Goal: Information Seeking & Learning: Stay updated

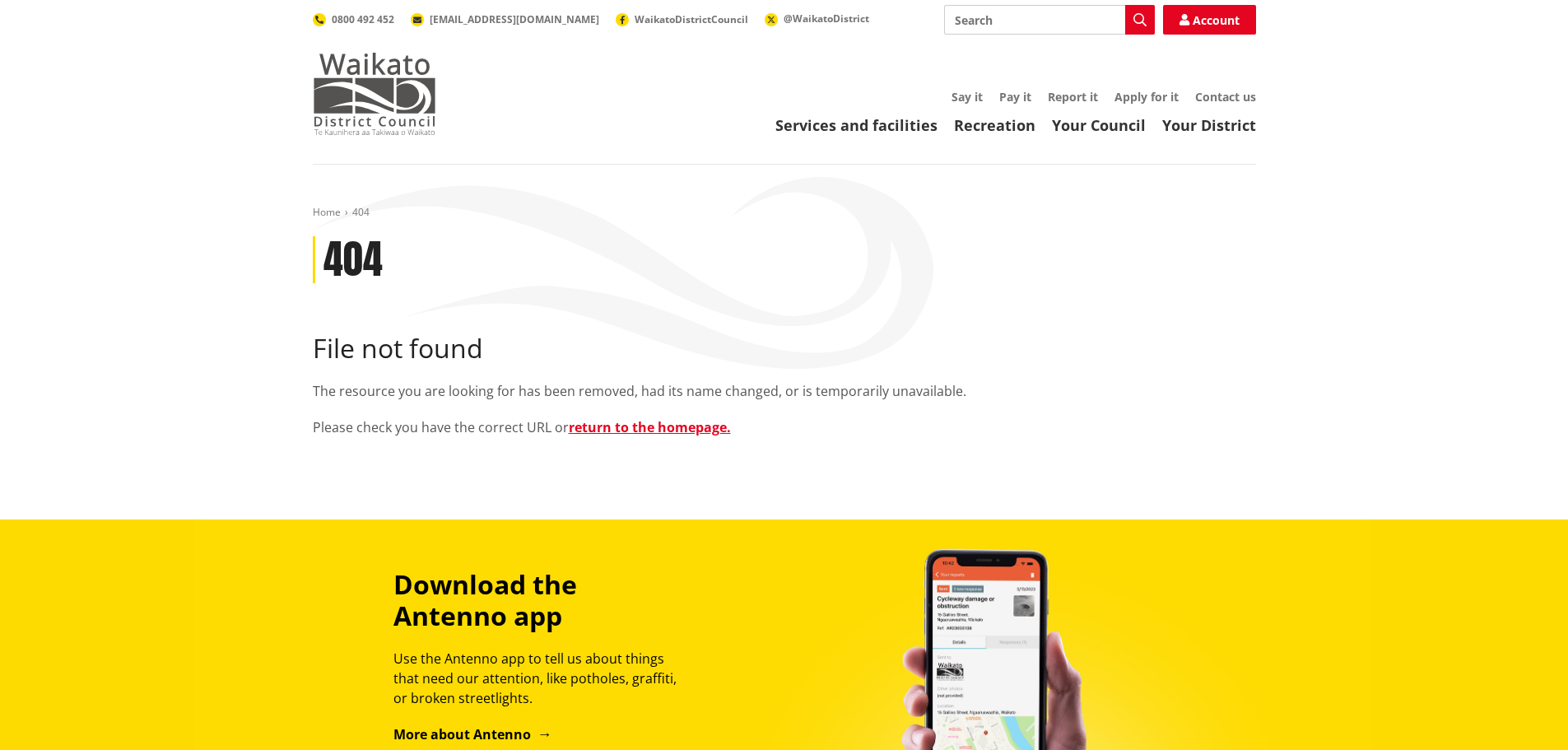
click at [377, 94] on img at bounding box center [374, 93] width 123 height 82
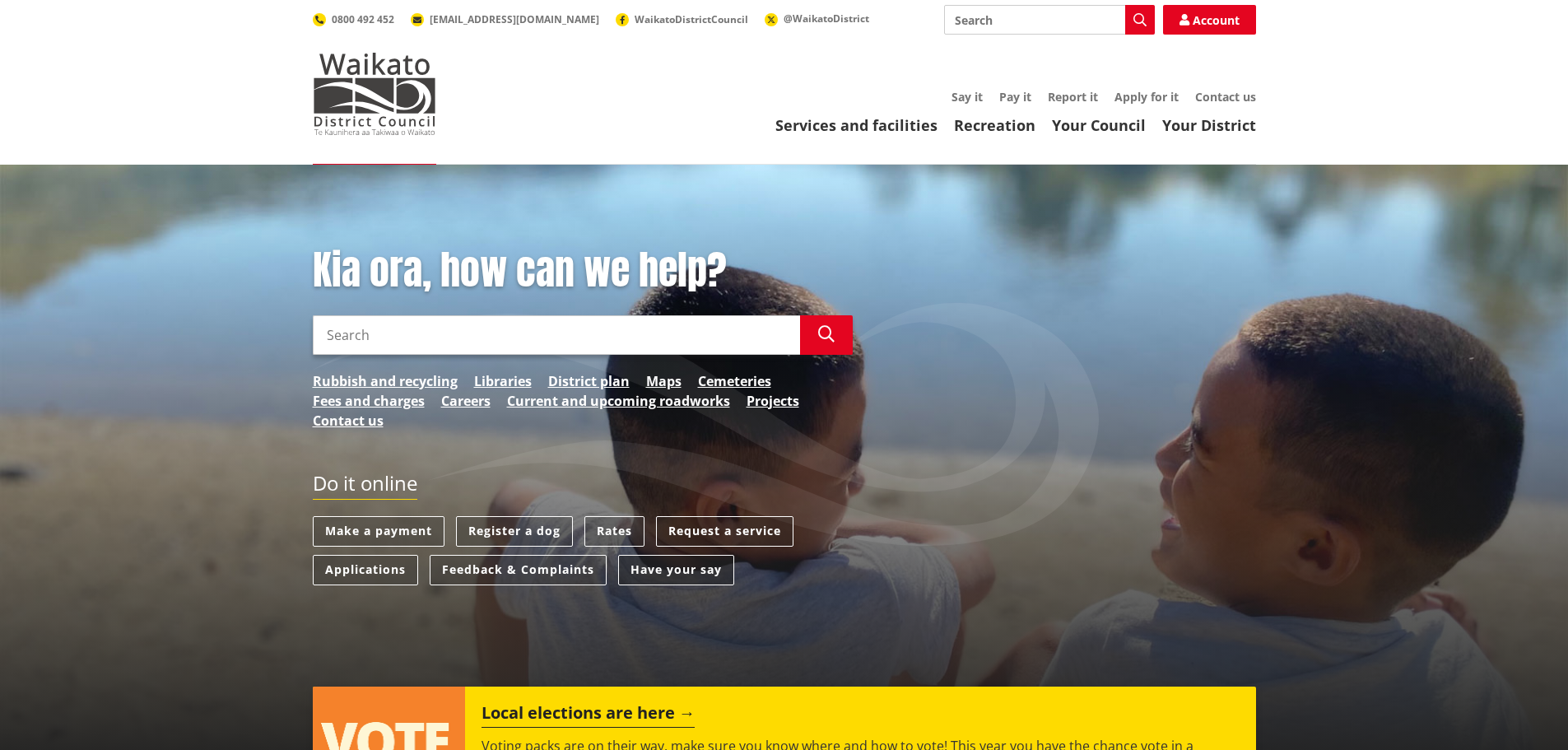
click at [677, 567] on link "Have your say" at bounding box center [676, 570] width 116 height 31
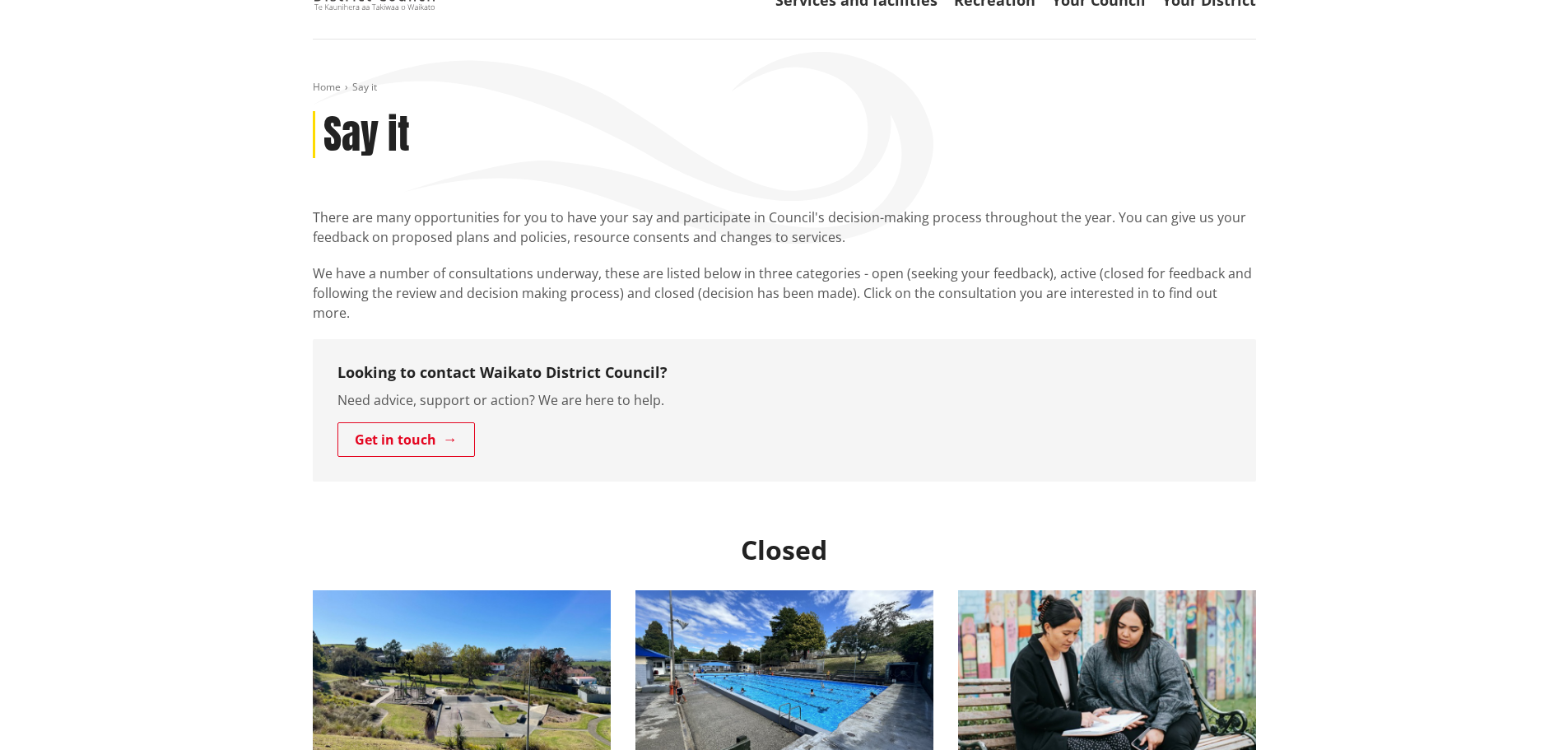
scroll to position [411, 0]
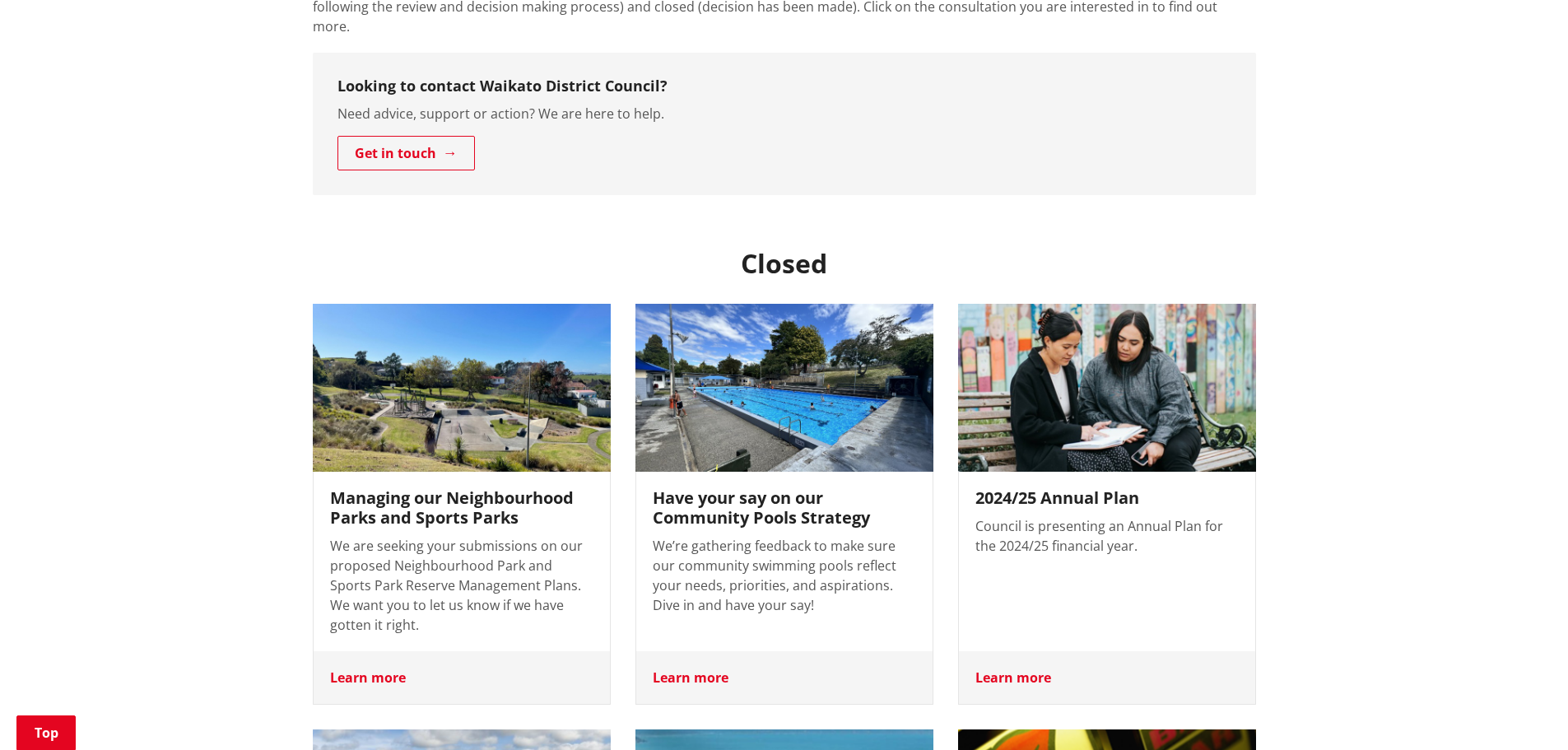
drag, startPoint x: 248, startPoint y: 528, endPoint x: 245, endPoint y: 537, distance: 9.5
click at [248, 528] on div "Home Say it Say it There are many opportunities for you to have your say and pa…" at bounding box center [784, 538] width 1568 height 1571
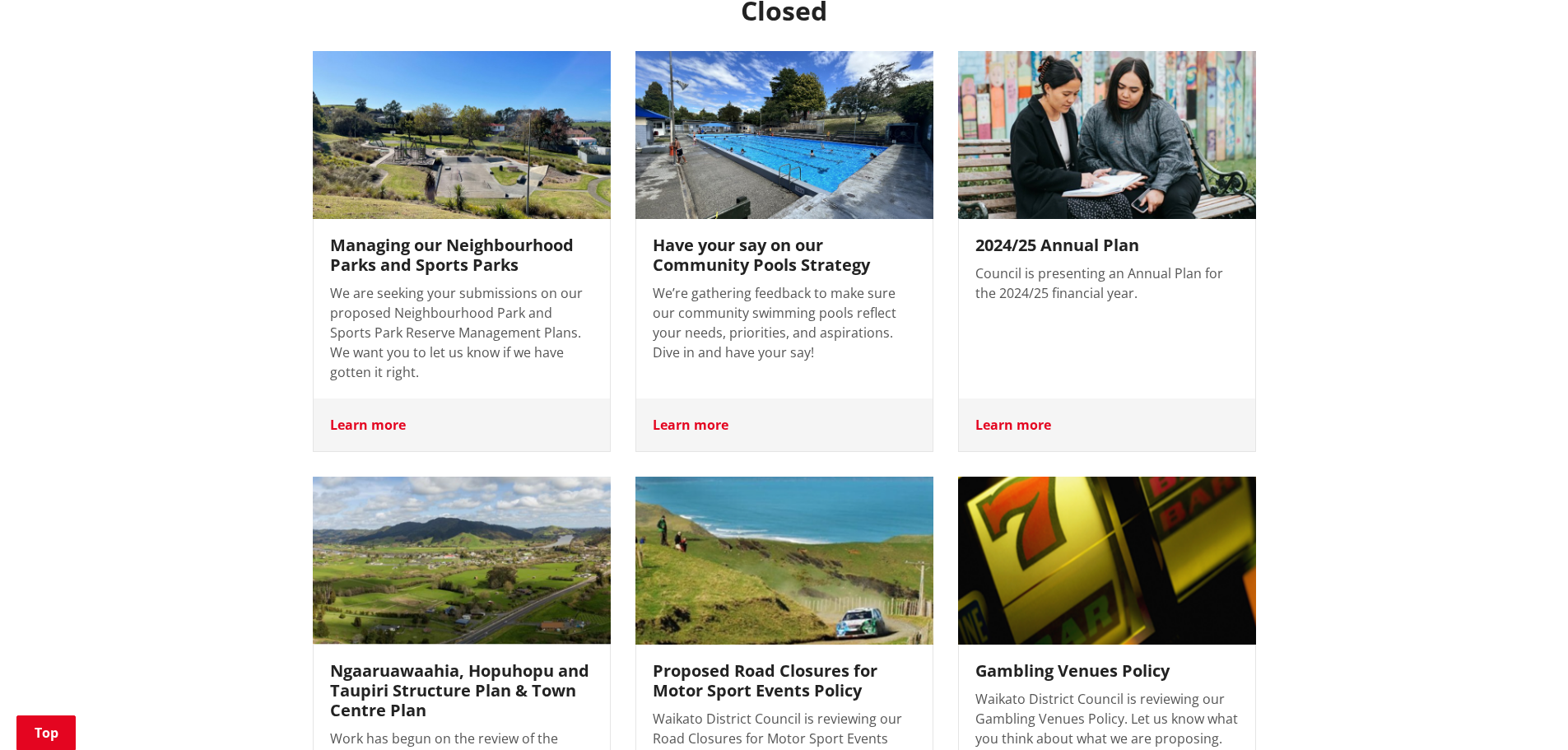
scroll to position [659, 0]
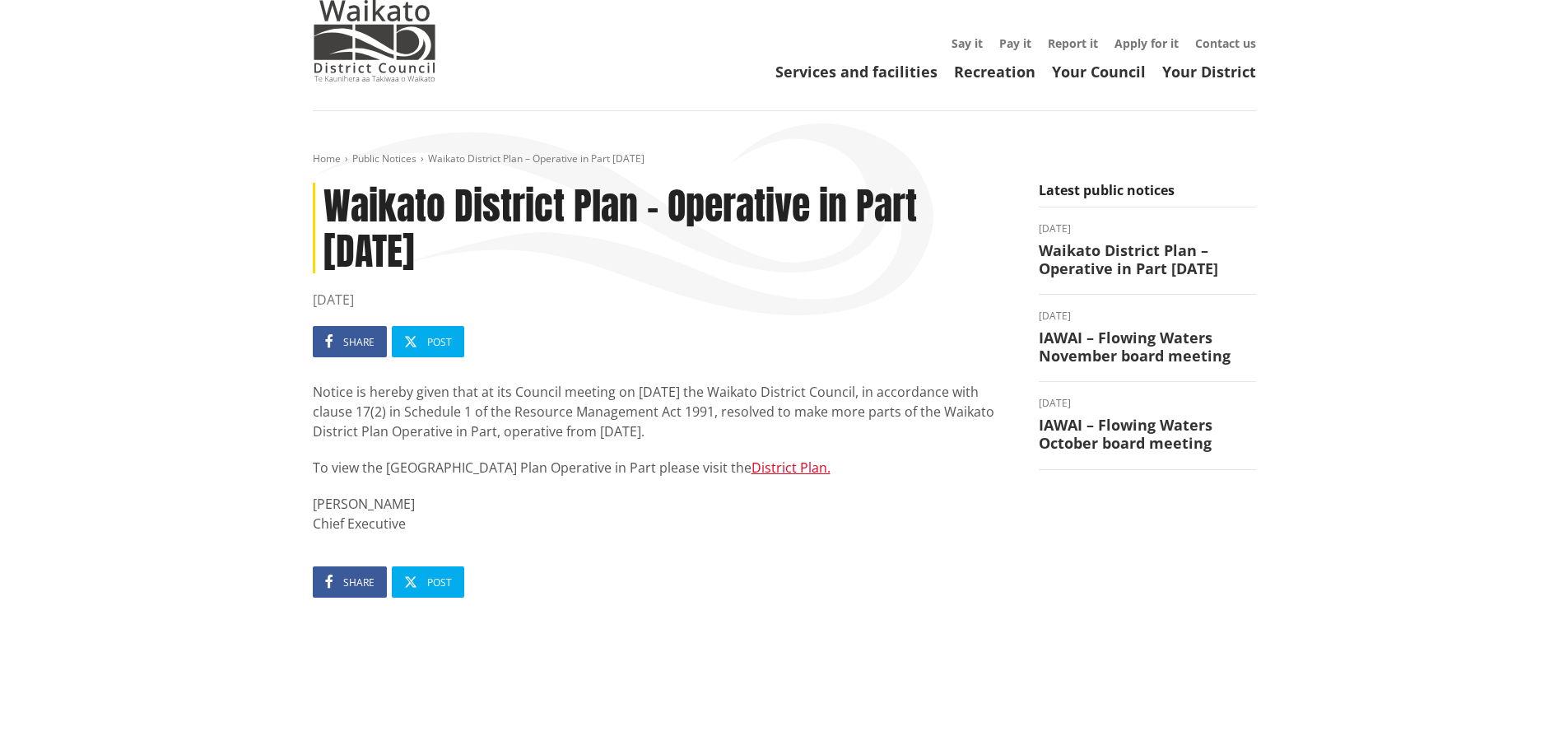
scroll to position [82, 0]
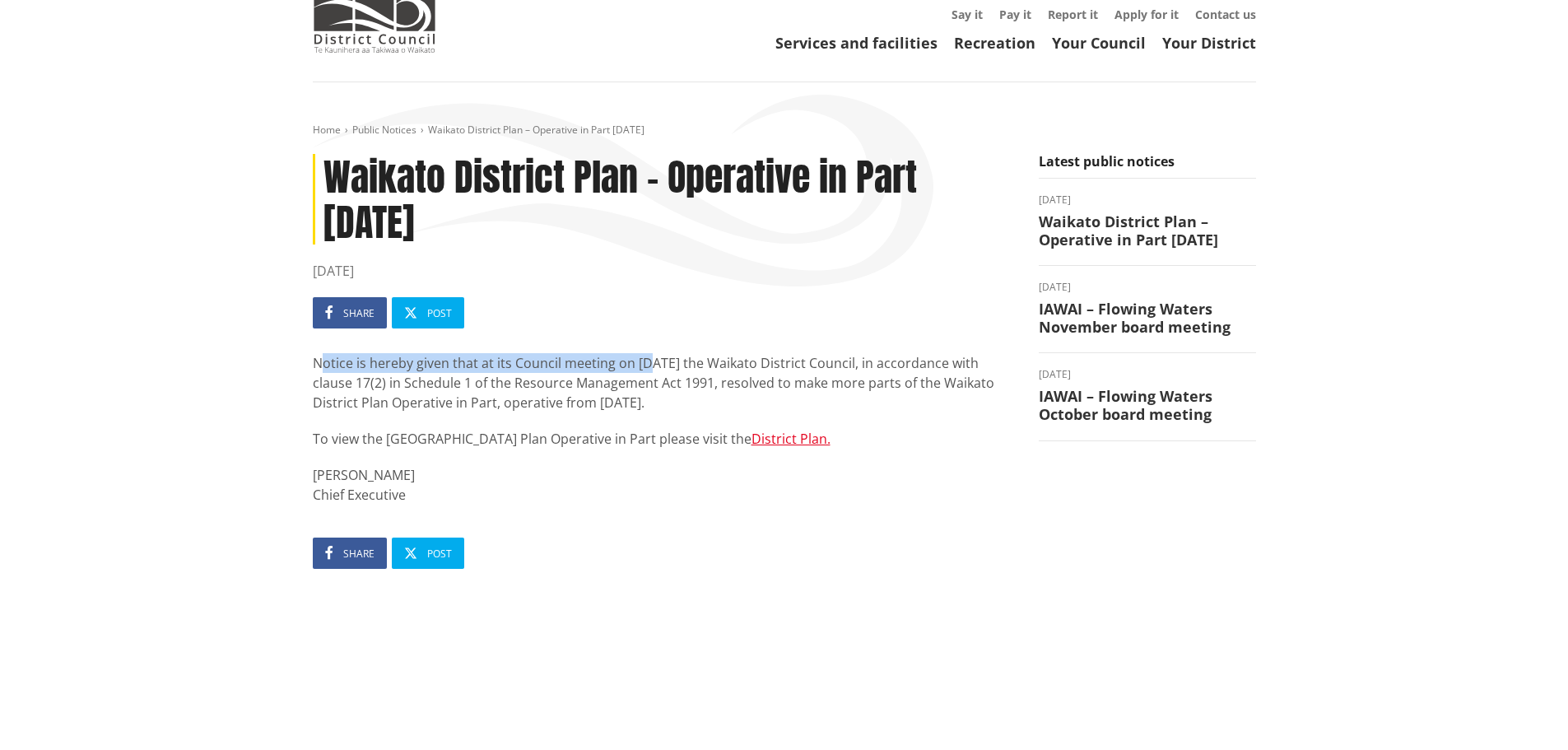
drag, startPoint x: 322, startPoint y: 367, endPoint x: 648, endPoint y: 361, distance: 326.1
click at [648, 361] on p "Notice is hereby given that at its Council meeting on 29 September 2025 the Wai…" at bounding box center [663, 382] width 701 height 60
click at [690, 368] on p "Notice is hereby given that at its Council meeting on 29 September 2025 the Wai…" at bounding box center [663, 382] width 701 height 60
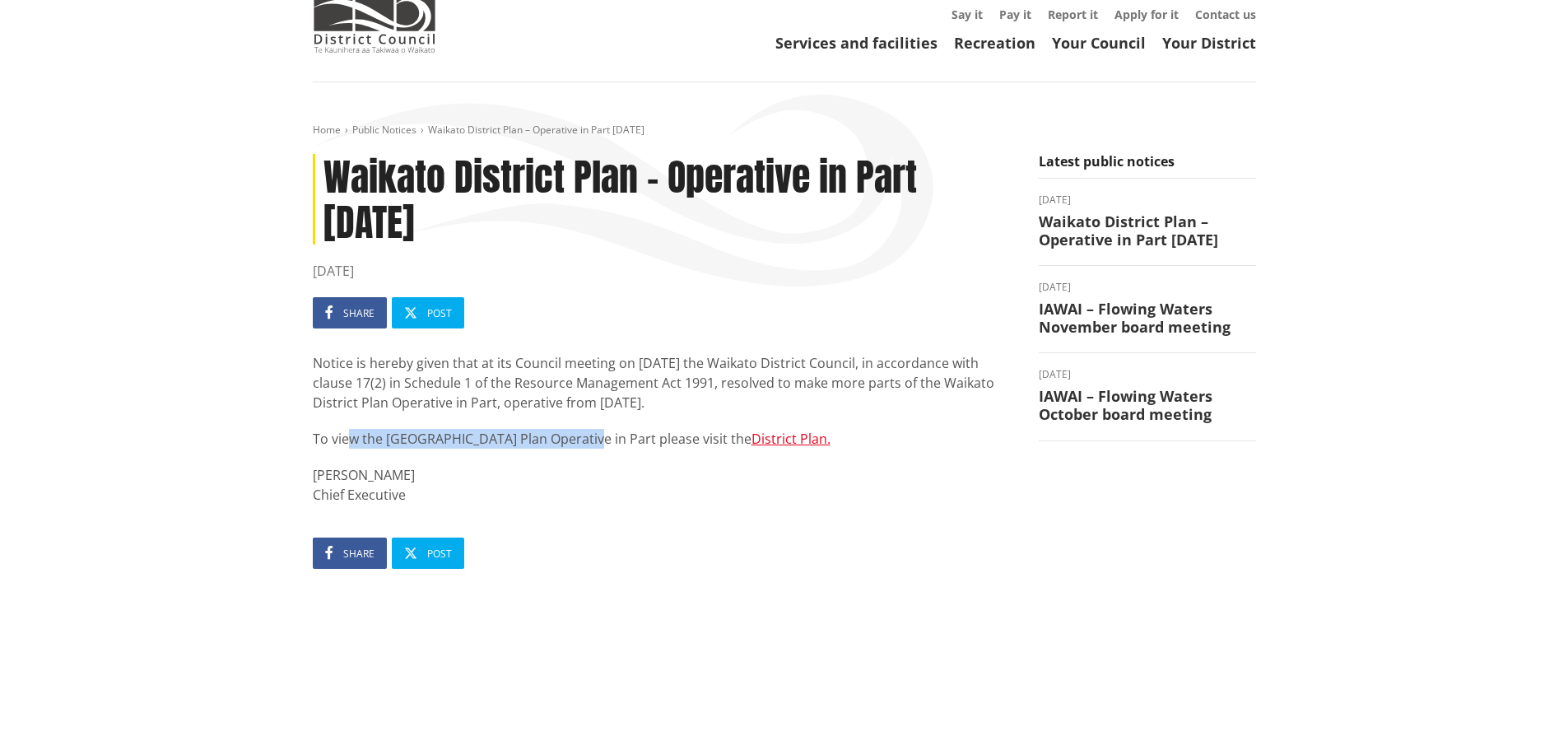
drag, startPoint x: 353, startPoint y: 438, endPoint x: 603, endPoint y: 437, distance: 250.0
click at [579, 437] on p "To view the Waikato District Plan Operative in Part please visit the District P…" at bounding box center [663, 438] width 701 height 20
click at [671, 444] on p "To view the Waikato District Plan Operative in Part please visit the District P…" at bounding box center [663, 438] width 701 height 20
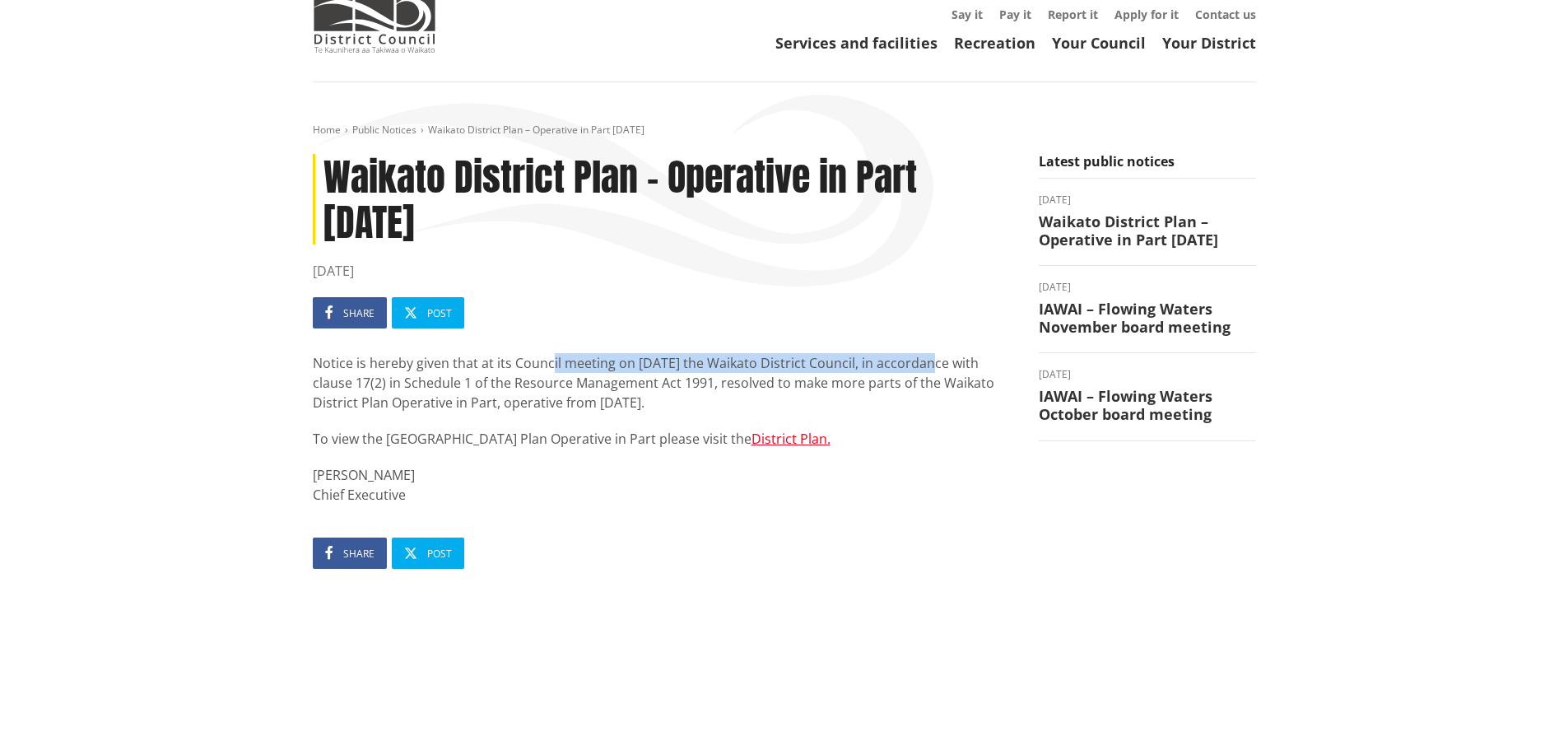
drag, startPoint x: 548, startPoint y: 368, endPoint x: 932, endPoint y: 368, distance: 384.0
click at [932, 368] on p "Notice is hereby given that at its Council meeting on 29 September 2025 the Wai…" at bounding box center [663, 382] width 701 height 60
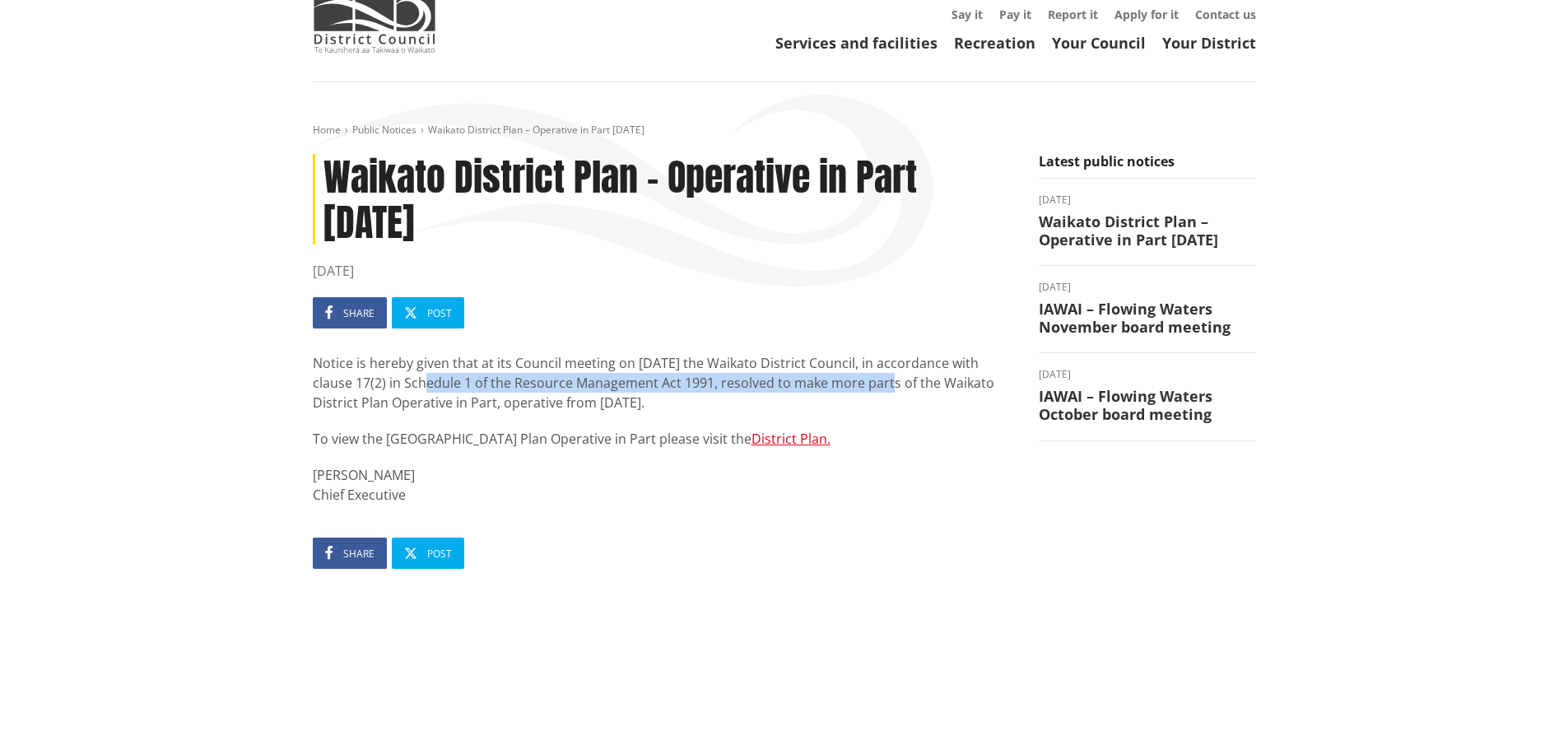
drag, startPoint x: 468, startPoint y: 382, endPoint x: 921, endPoint y: 392, distance: 453.1
click at [921, 392] on p "Notice is hereby given that at its Council meeting on 29 September 2025 the Wai…" at bounding box center [663, 382] width 701 height 60
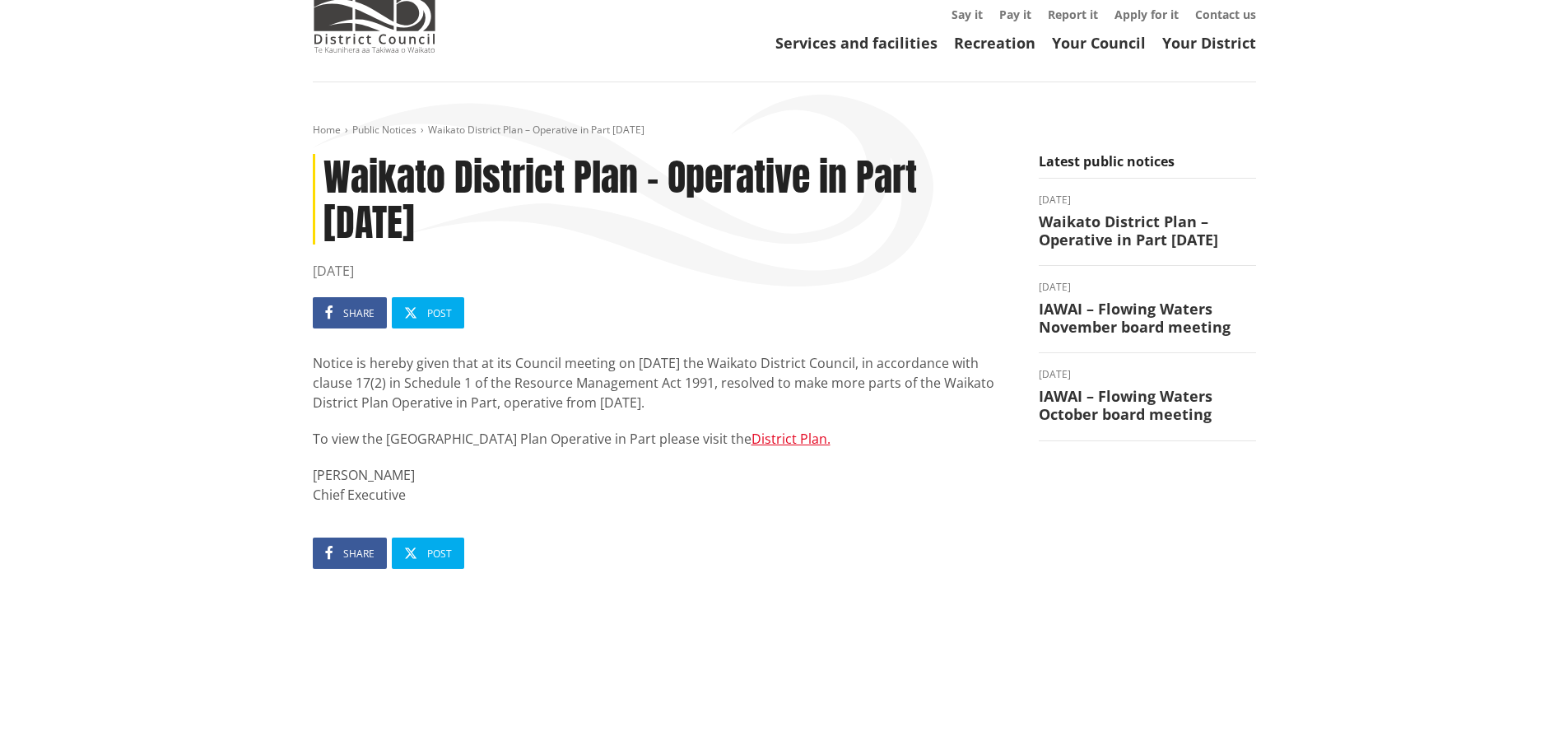
click at [861, 409] on p "Notice is hereby given that at its Council meeting on 29 September 2025 the Wai…" at bounding box center [663, 382] width 701 height 60
drag, startPoint x: 326, startPoint y: 409, endPoint x: 579, endPoint y: 401, distance: 253.1
click at [579, 401] on p "Notice is hereby given that at its Council meeting on 29 September 2025 the Wai…" at bounding box center [663, 382] width 701 height 60
drag, startPoint x: 607, startPoint y: 401, endPoint x: 829, endPoint y: 400, distance: 222.0
click at [829, 400] on p "Notice is hereby given that at its Council meeting on 29 September 2025 the Wai…" at bounding box center [663, 382] width 701 height 60
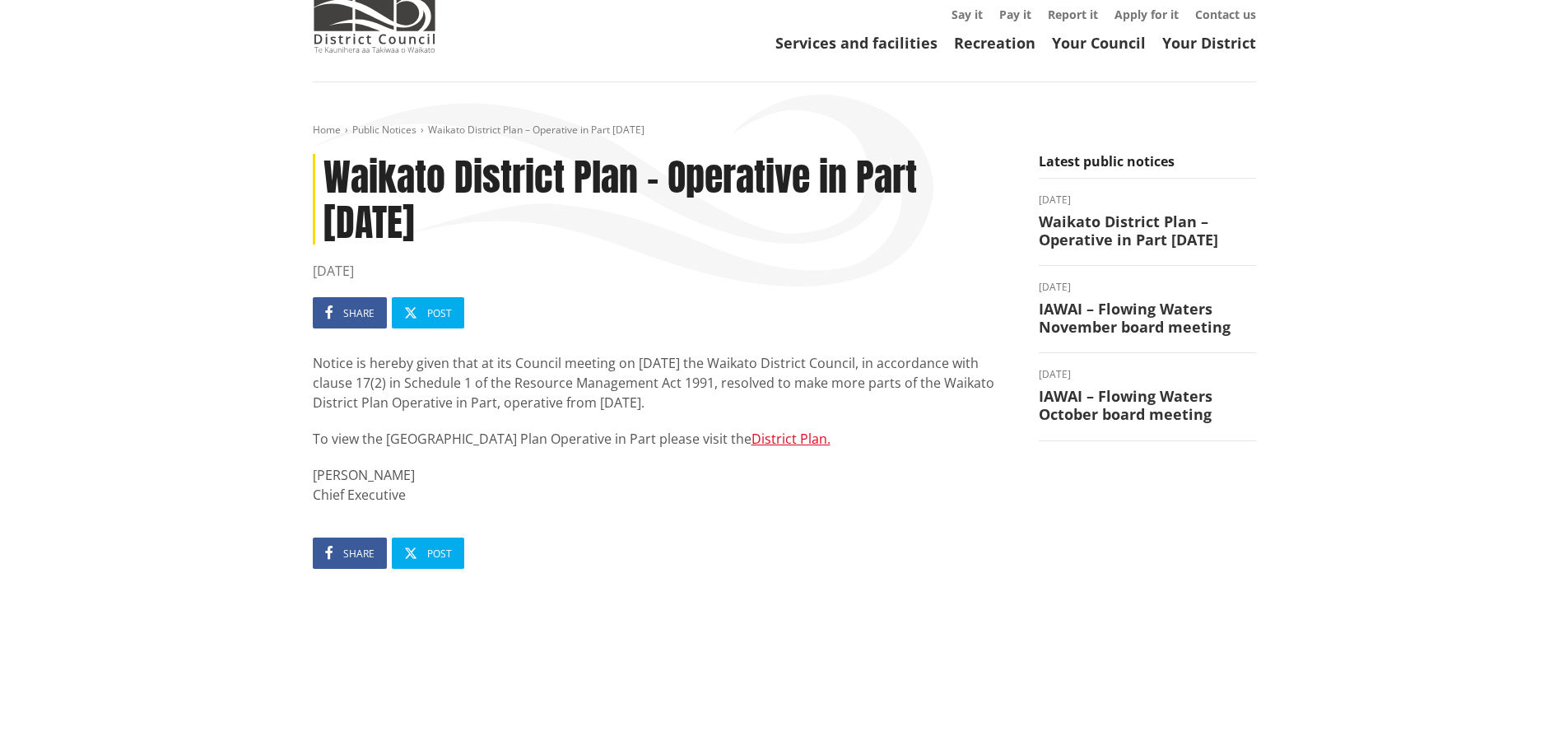
click at [149, 305] on div "Home Public Notices Waikato District Plan – Operative in Part October 2025 Waik…" at bounding box center [784, 482] width 1568 height 800
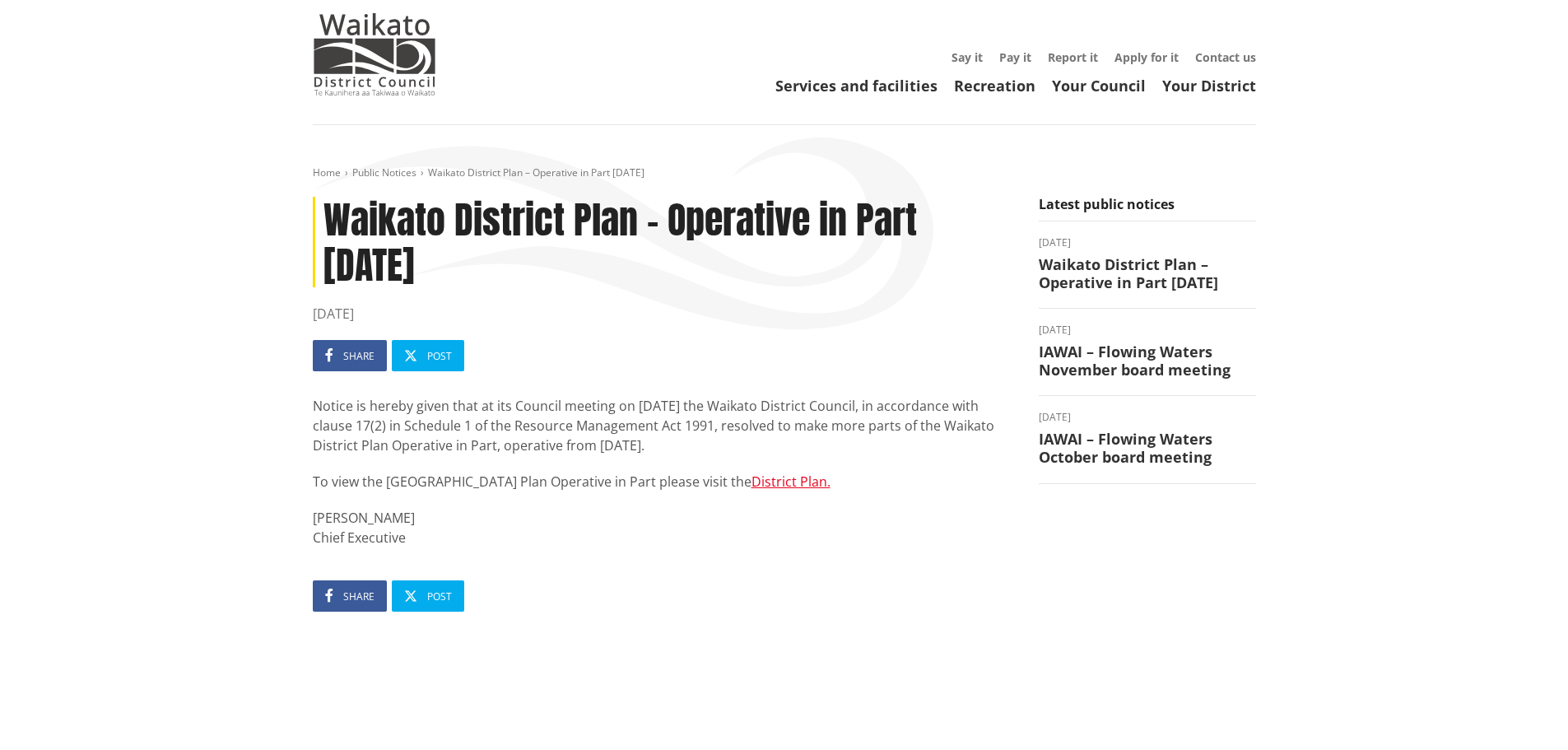
scroll to position [0, 0]
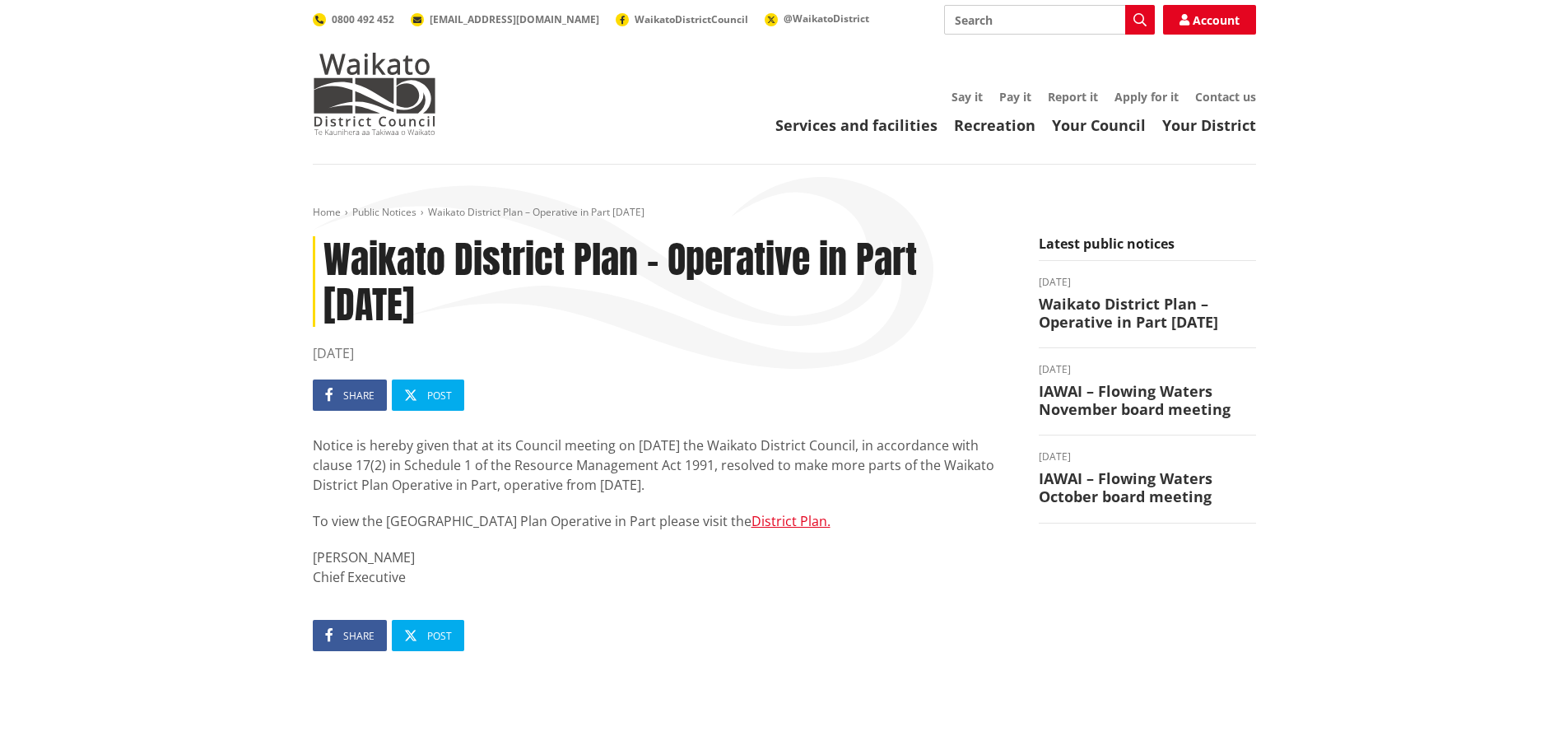
click at [144, 363] on div "Home Public Notices Waikato District Plan – Operative in Part October 2025 Waik…" at bounding box center [784, 564] width 1568 height 800
click at [163, 422] on div "Home Public Notices Waikato District Plan – Operative in Part October 2025 Waik…" at bounding box center [784, 564] width 1568 height 800
